Goal: Task Accomplishment & Management: Complete application form

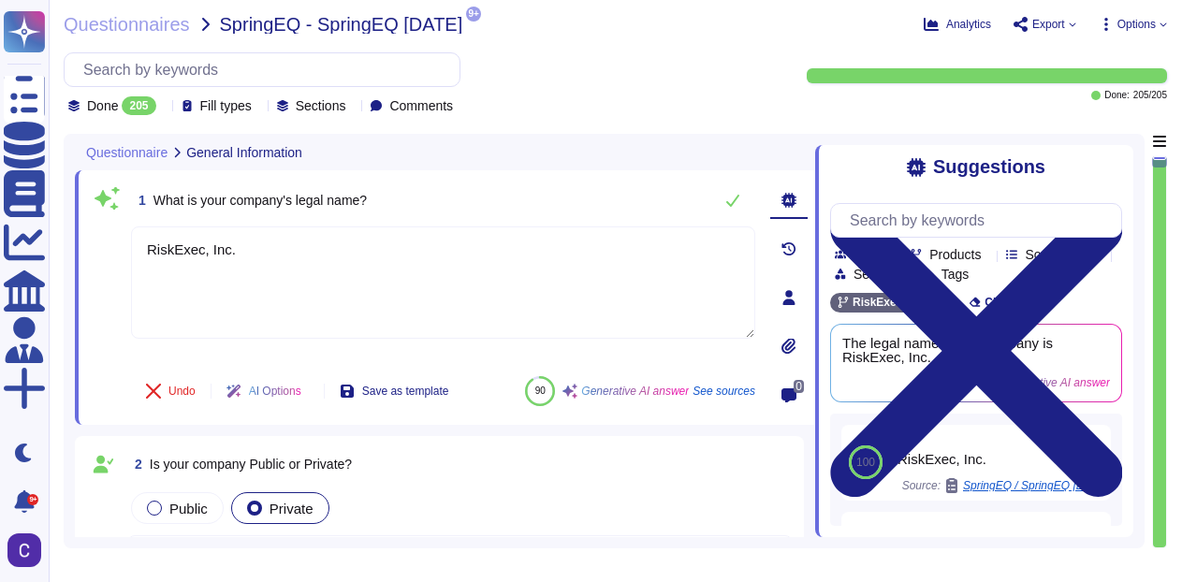
type textarea "RiskExec, Inc."
type textarea "[DOMAIN_NAME]"
type textarea "RiskExec® offers a Software as a Service (SaaS) platform focused on fair lendin…"
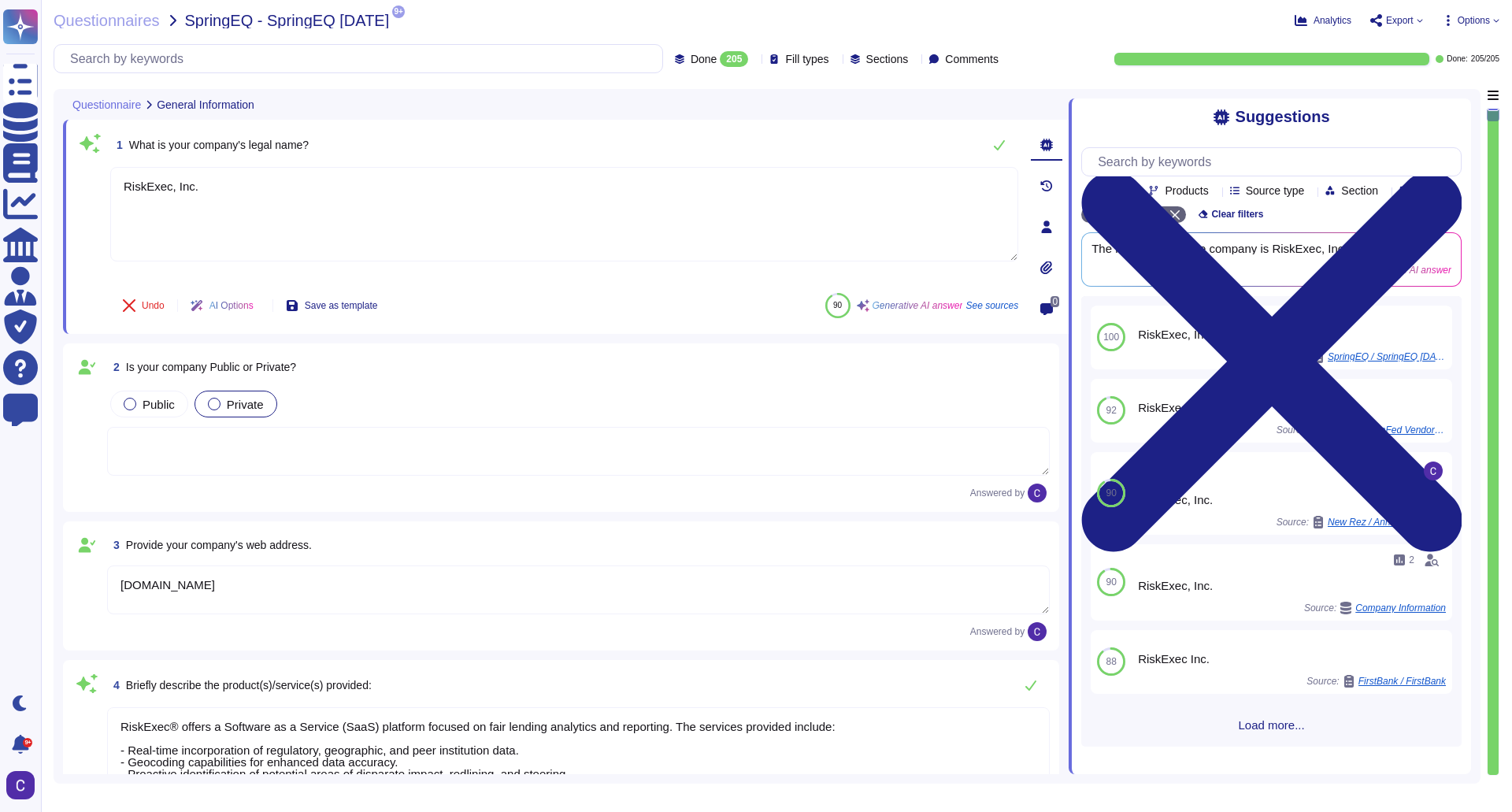
type textarea "Our SLA is contractually agreed upon."
click at [994, 21] on span "Options" at bounding box center [1473, 20] width 32 height 9
click at [994, 18] on span "Export" at bounding box center [1399, 20] width 28 height 9
click at [994, 44] on p "Open web questionnaire" at bounding box center [1340, 45] width 136 height 13
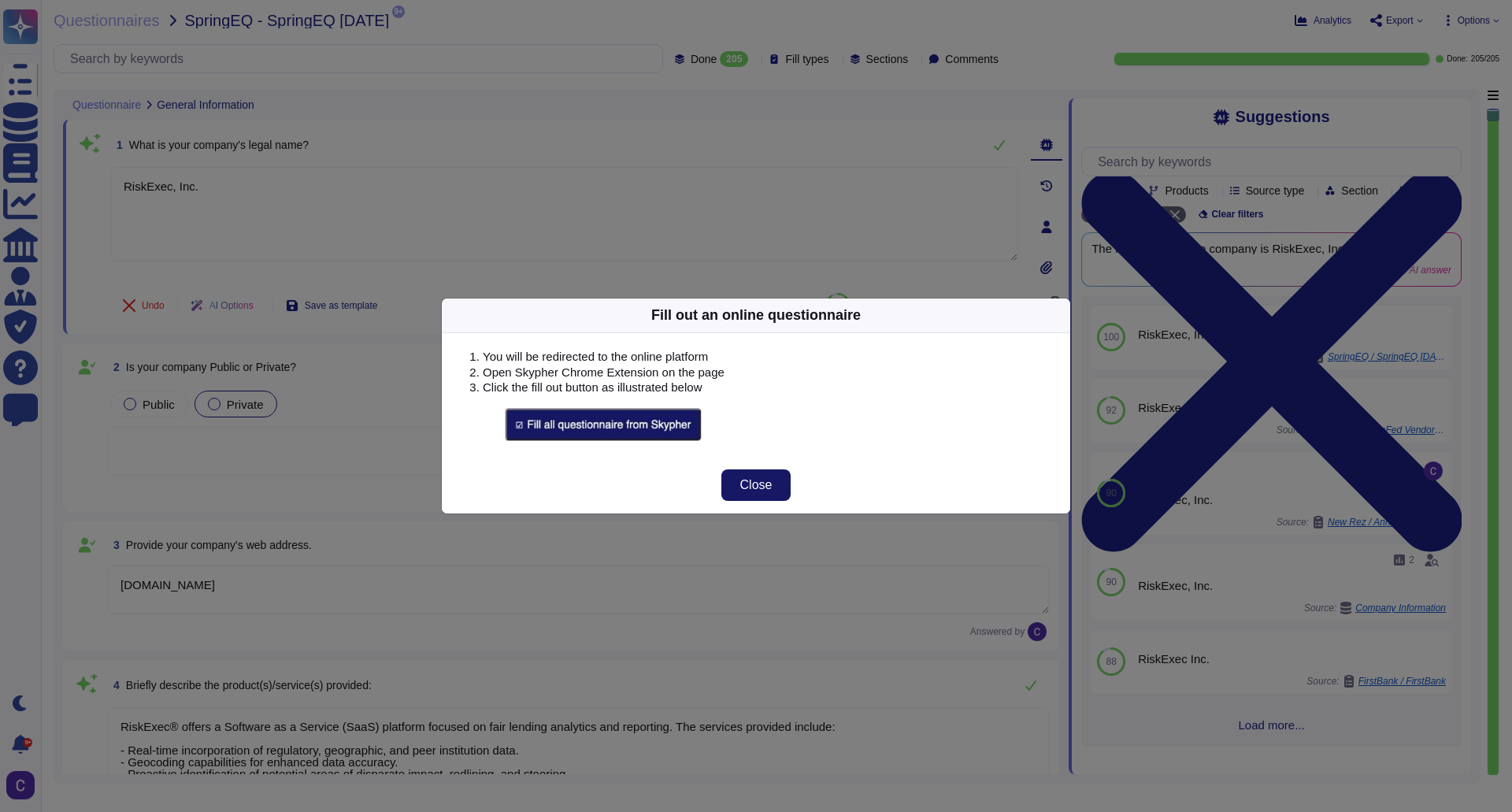
click at [764, 488] on span "Close" at bounding box center [756, 485] width 32 height 13
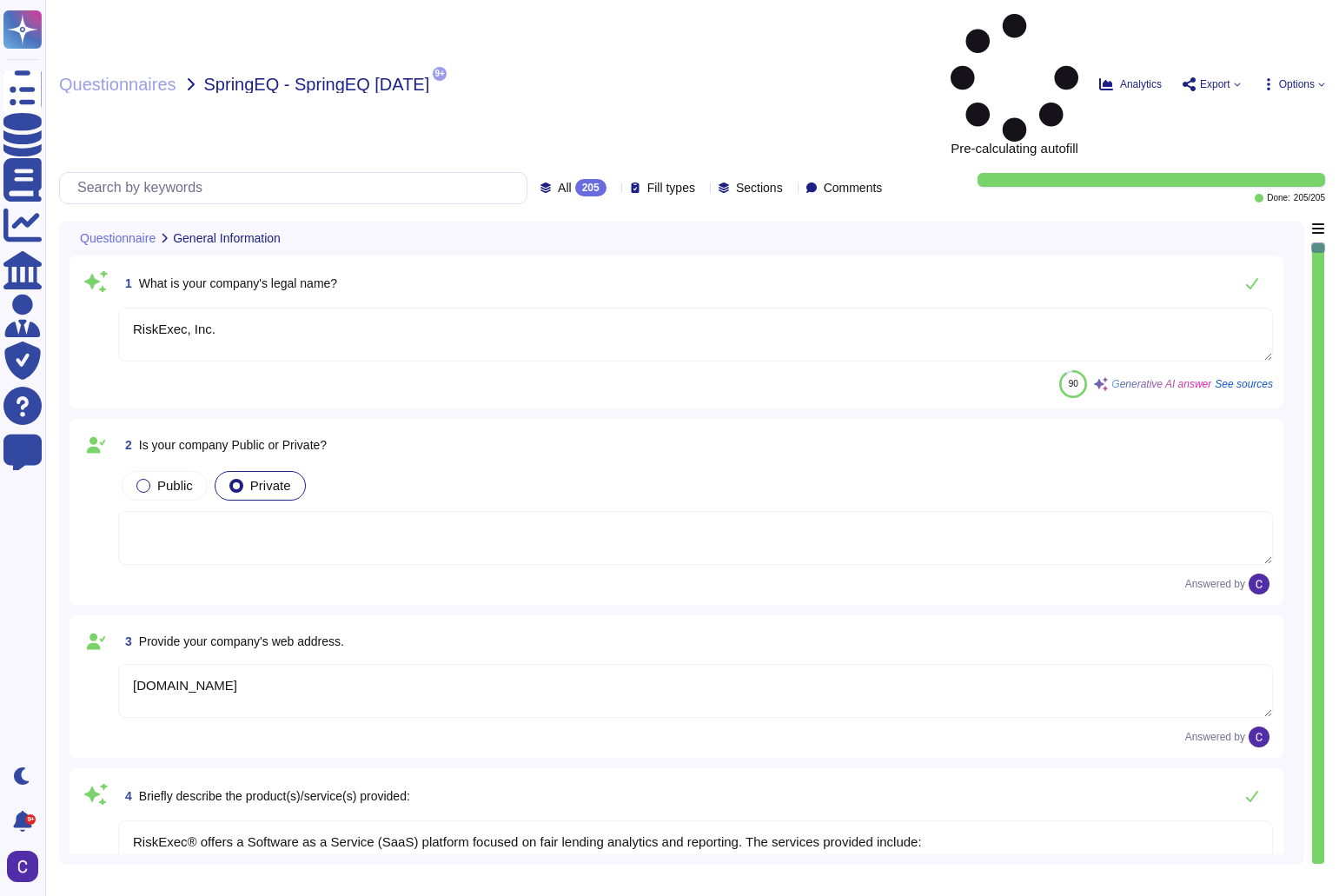
type textarea "RiskExec, Inc."
type textarea "[DOMAIN_NAME]"
type textarea "RiskExec® offers a Software as a Service (SaaS) platform focused on fair lendin…"
type textarea "Our SLA is contractually agreed upon."
